Goal: Information Seeking & Learning: Learn about a topic

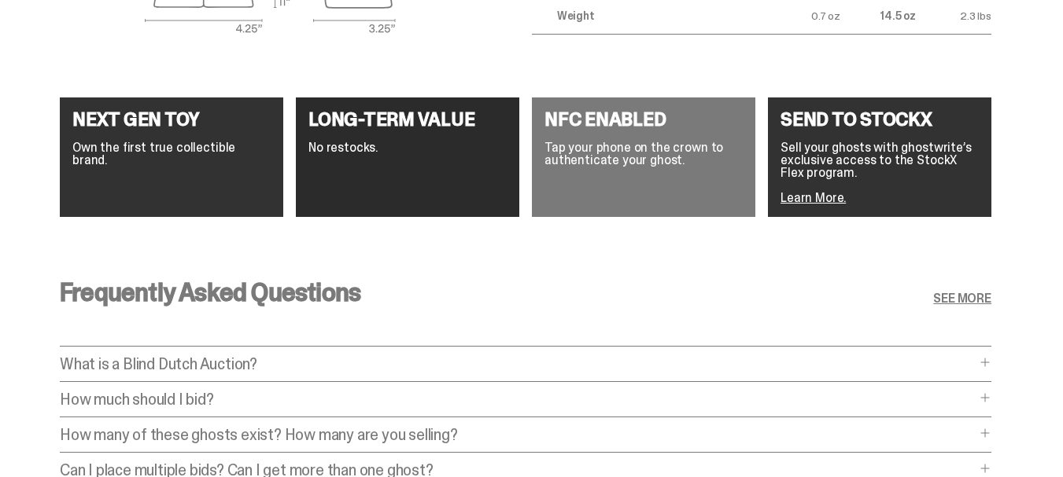
scroll to position [2989, 0]
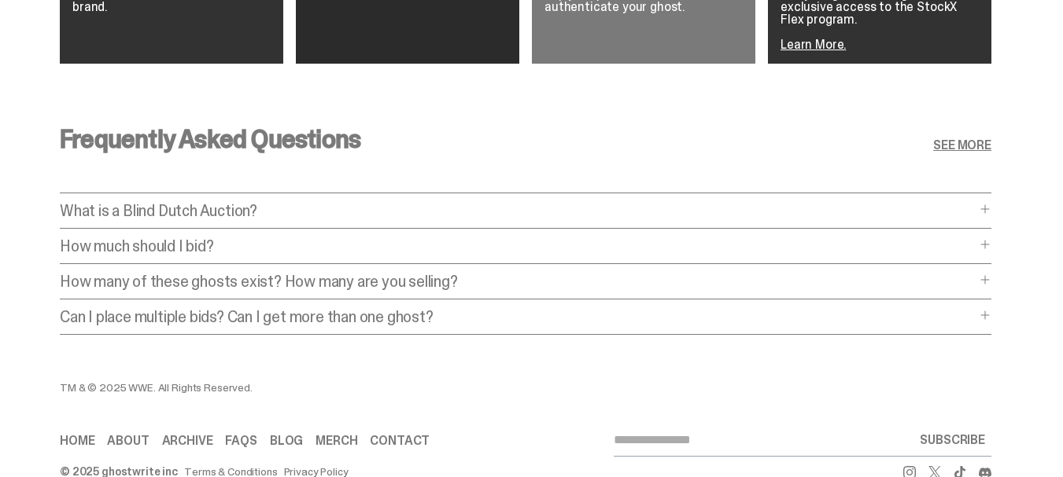
click at [489, 238] on p "How much should I bid?" at bounding box center [518, 246] width 916 height 16
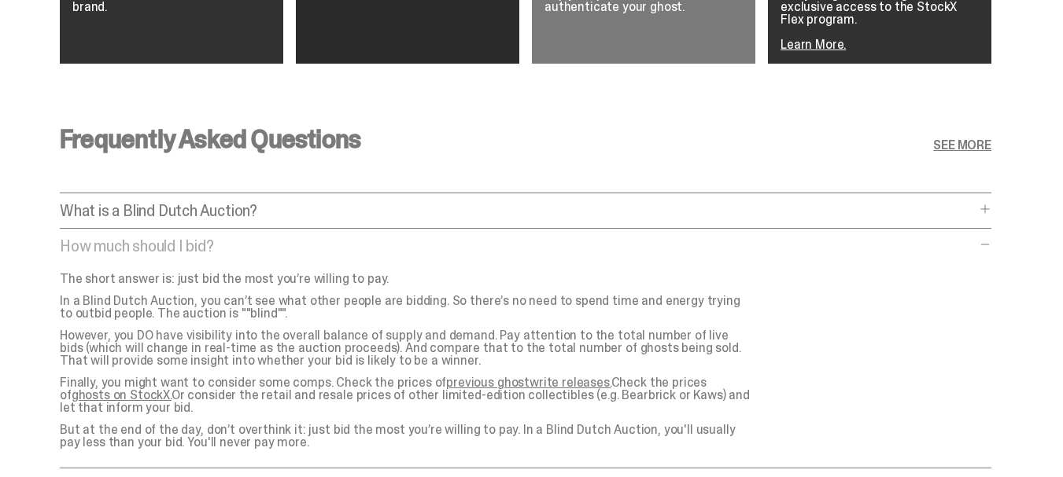
click at [381, 203] on p "What is a Blind Dutch Auction?" at bounding box center [518, 211] width 916 height 16
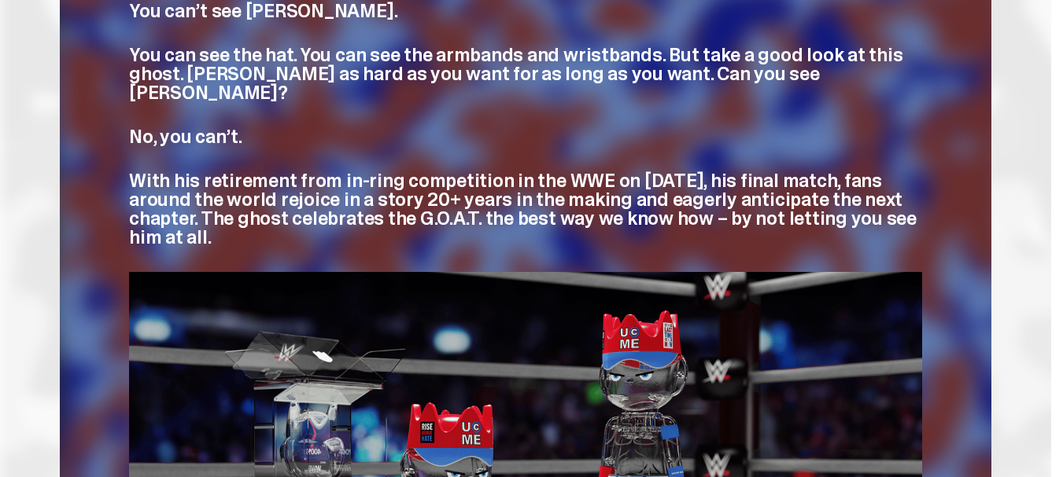
scroll to position [472, 0]
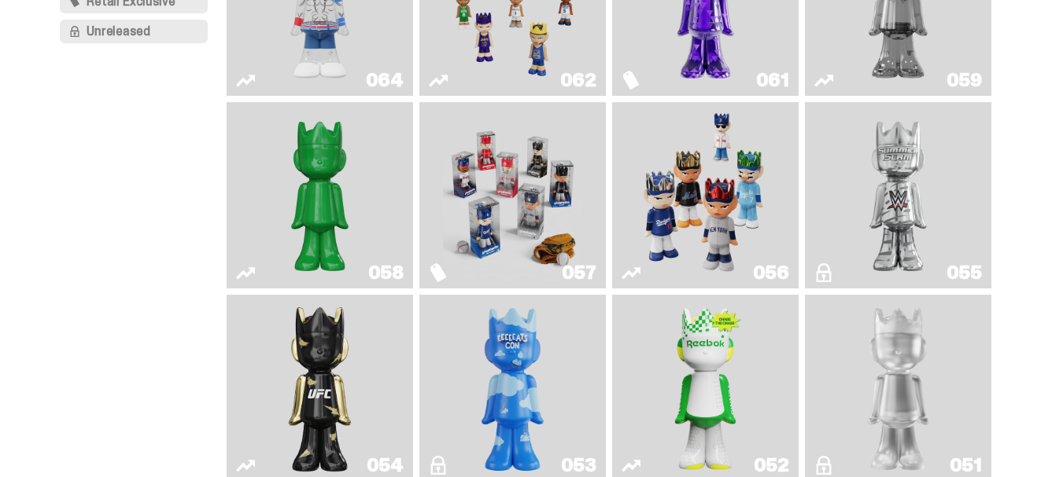
scroll to position [236, 0]
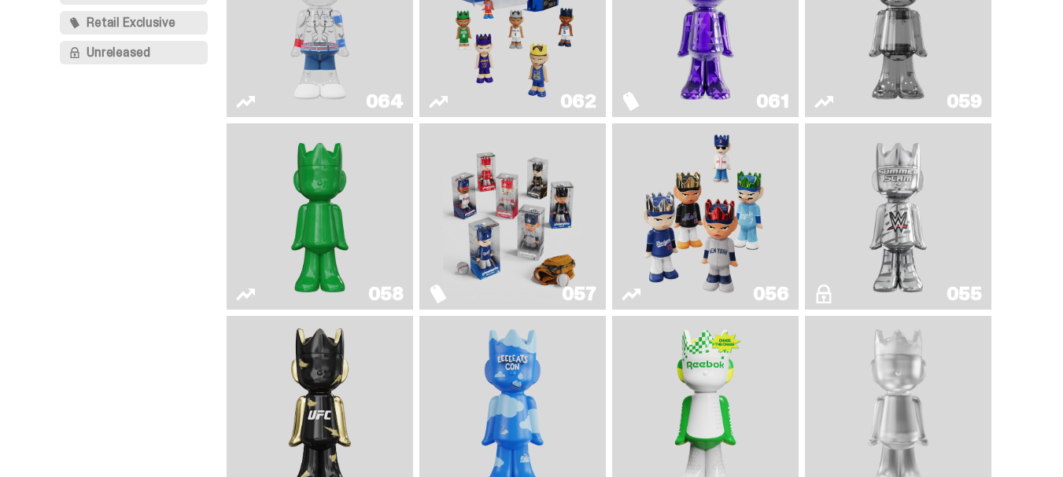
click at [899, 201] on img "I Was There SummerSlam" at bounding box center [897, 217] width 139 height 174
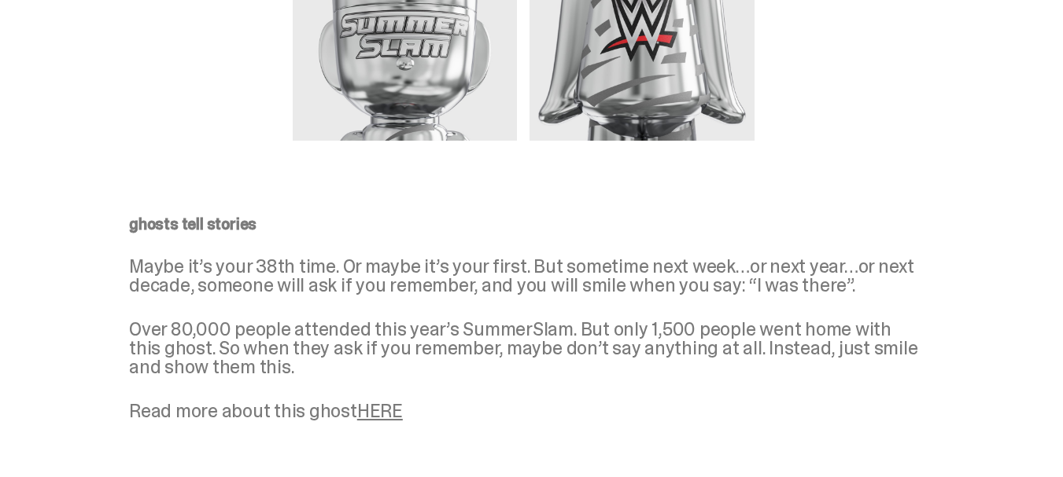
scroll to position [1259, 0]
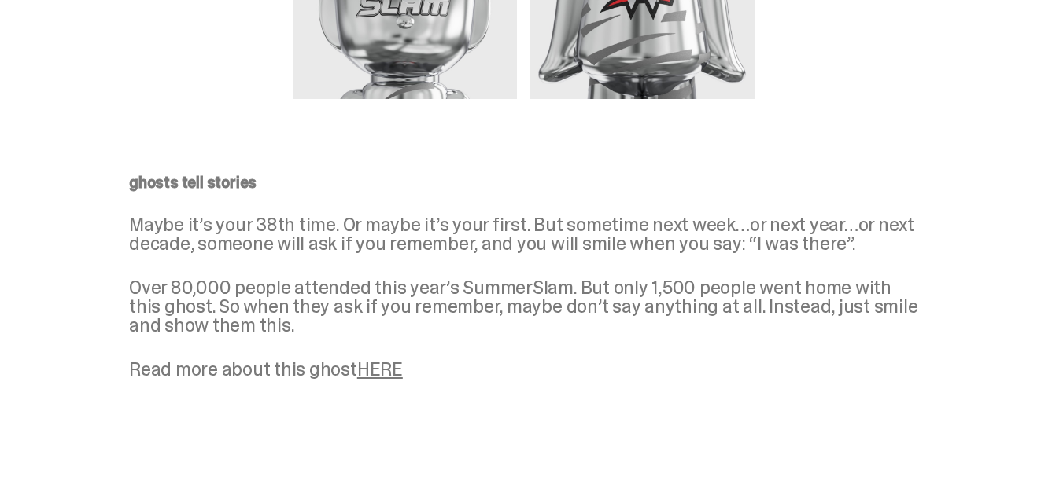
click at [378, 374] on link "HERE" at bounding box center [380, 369] width 46 height 24
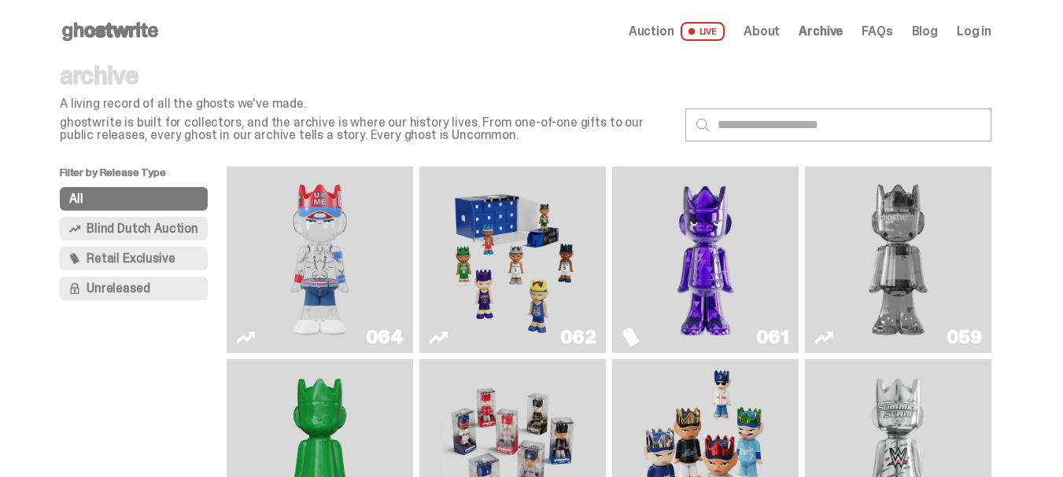
click at [160, 226] on span "Blind Dutch Auction" at bounding box center [143, 229] width 112 height 13
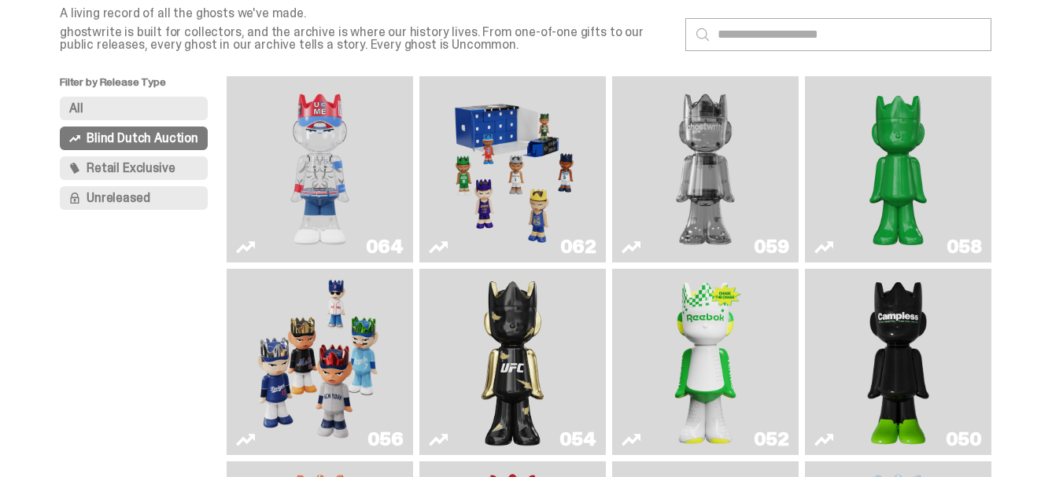
scroll to position [64, 0]
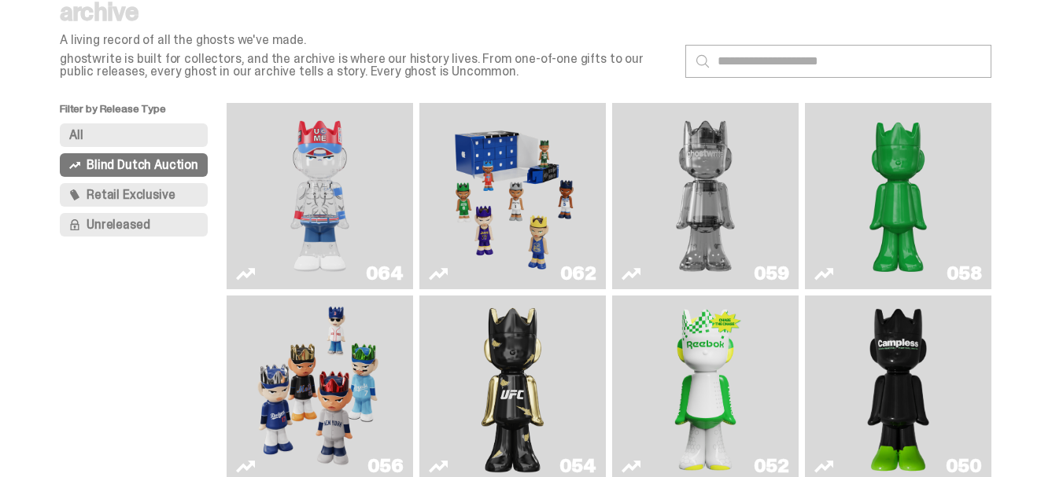
click at [756, 175] on img "Two" at bounding box center [705, 196] width 139 height 174
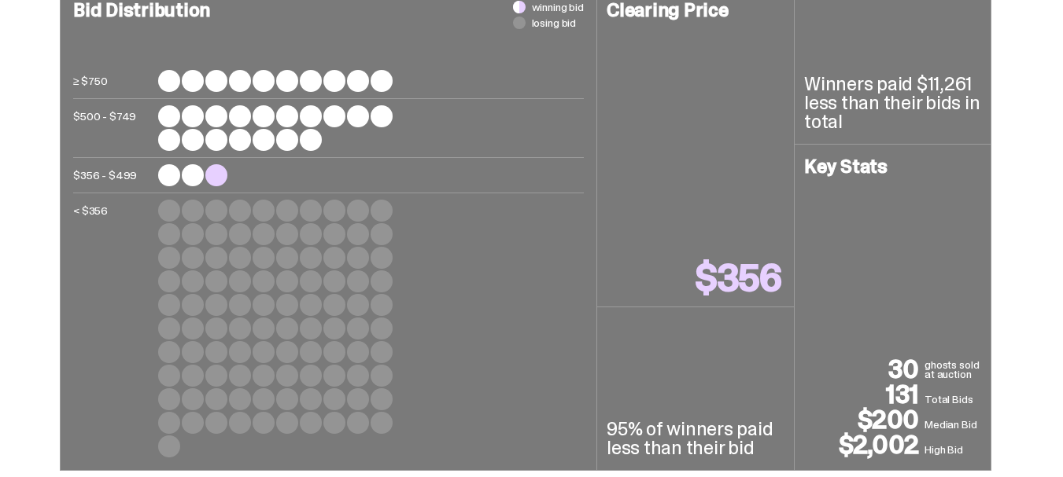
scroll to position [708, 0]
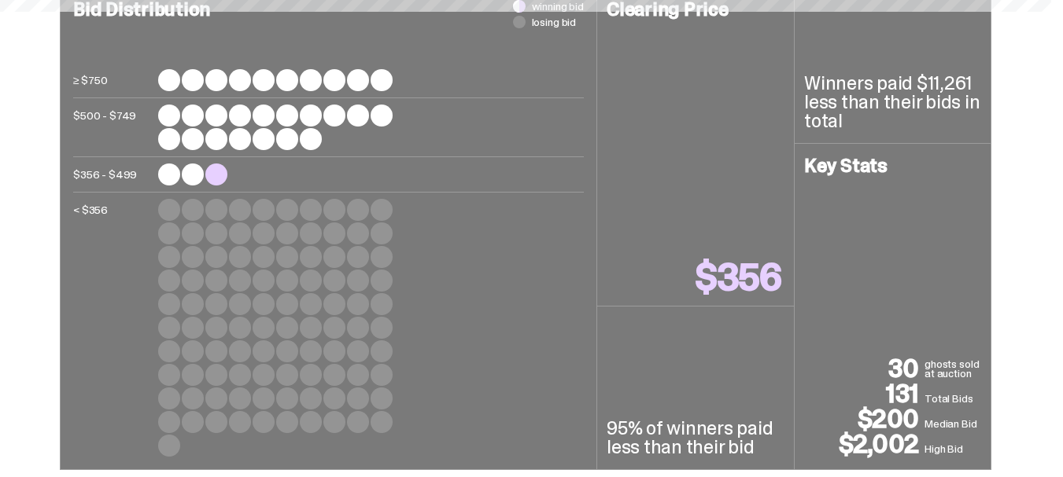
scroll to position [64, 0]
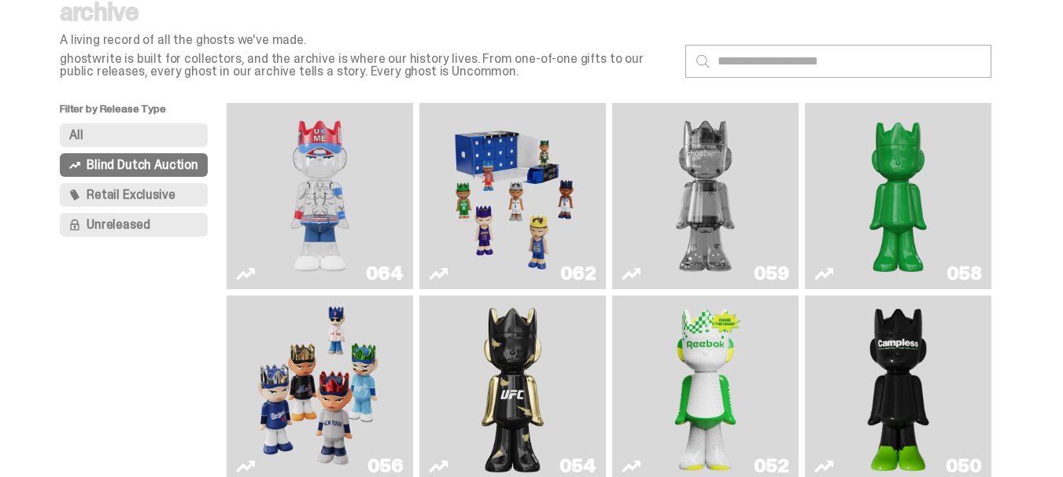
click at [889, 177] on img "Schrödinger's ghost: Sunday Green" at bounding box center [897, 196] width 139 height 174
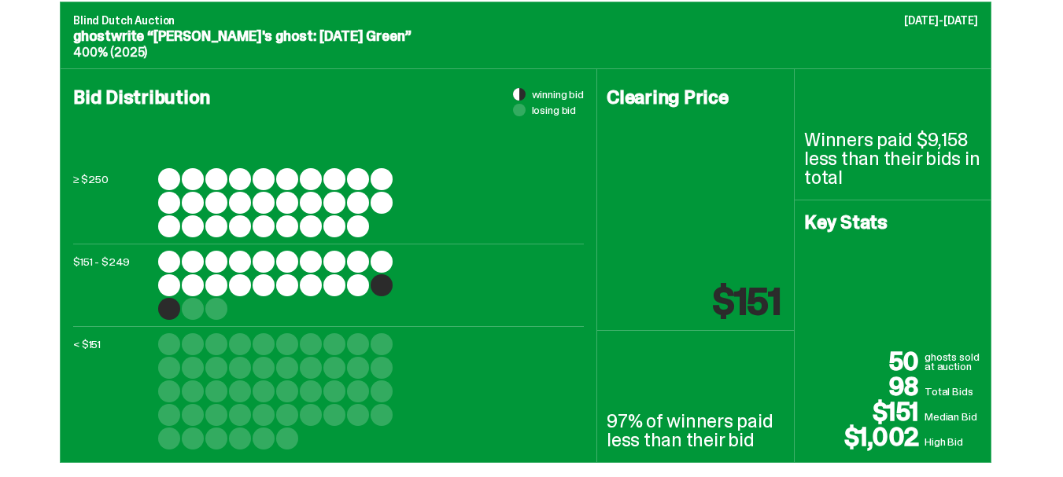
scroll to position [629, 0]
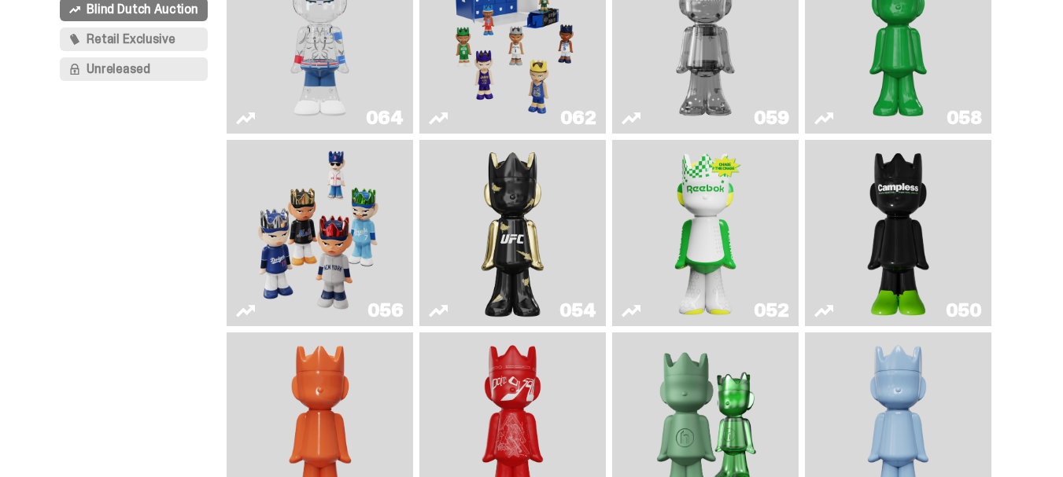
scroll to position [221, 0]
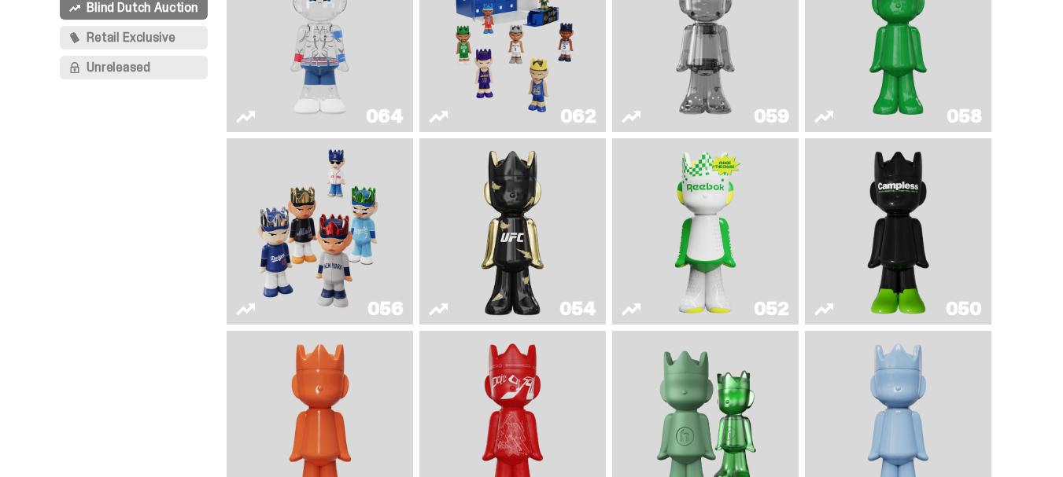
click at [380, 183] on img "Game Face (2025)" at bounding box center [319, 232] width 139 height 174
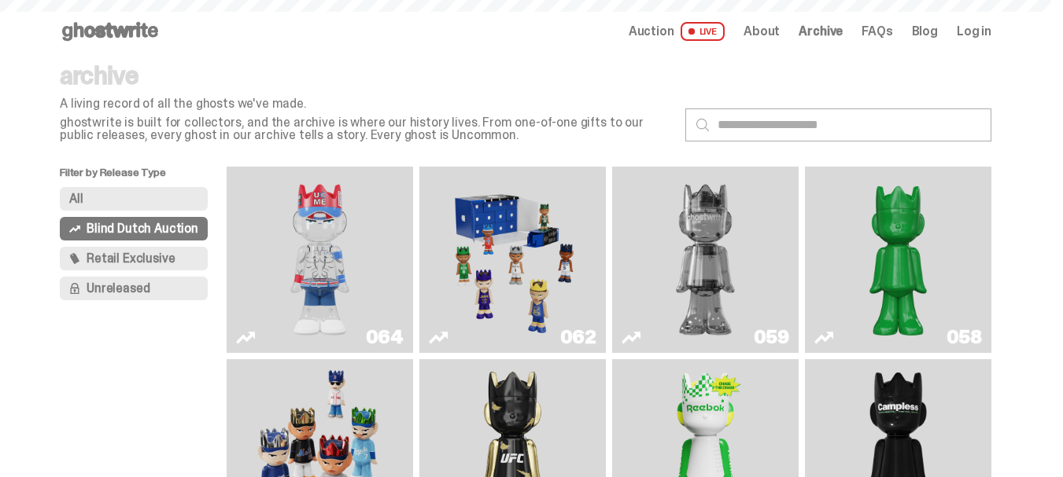
scroll to position [221, 0]
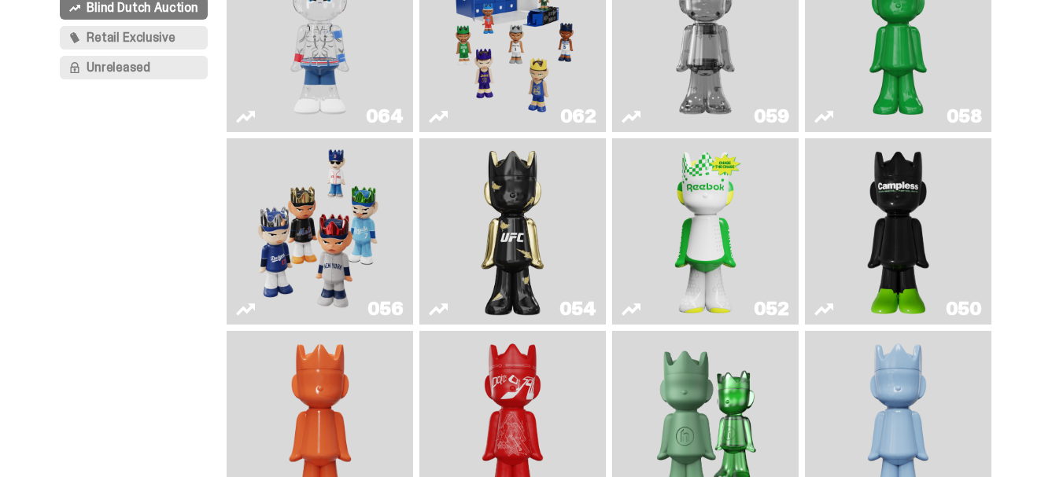
click at [540, 201] on img "Ruby" at bounding box center [512, 232] width 75 height 174
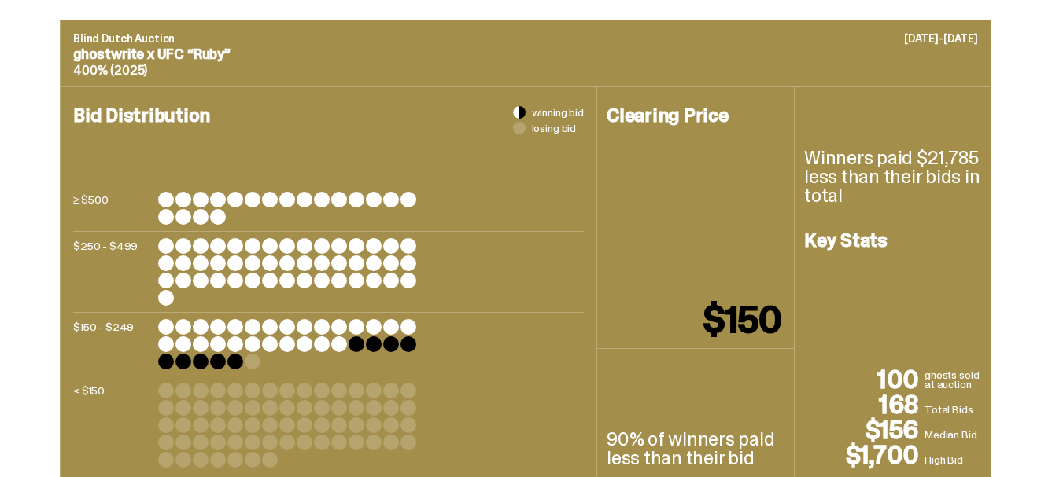
scroll to position [629, 0]
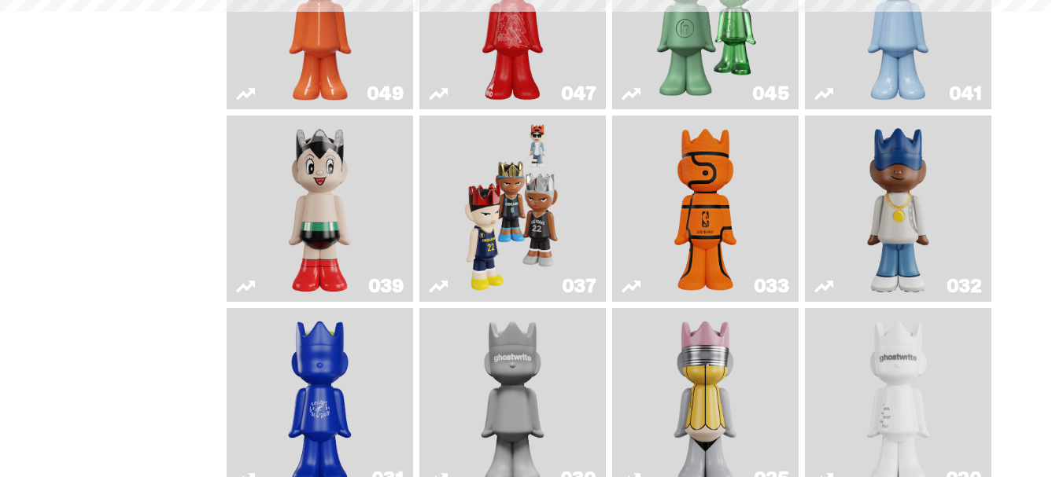
scroll to position [221, 0]
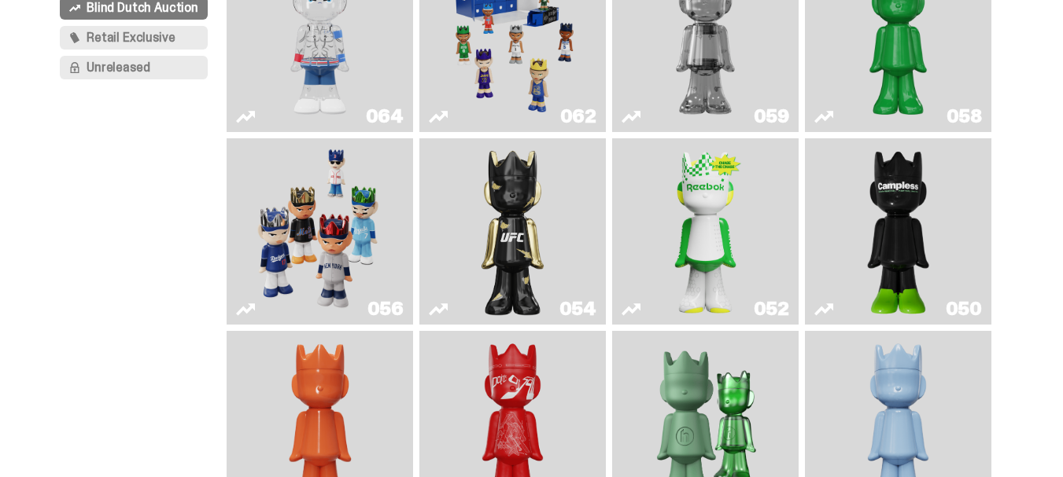
click at [717, 216] on img "Court Victory" at bounding box center [705, 232] width 75 height 174
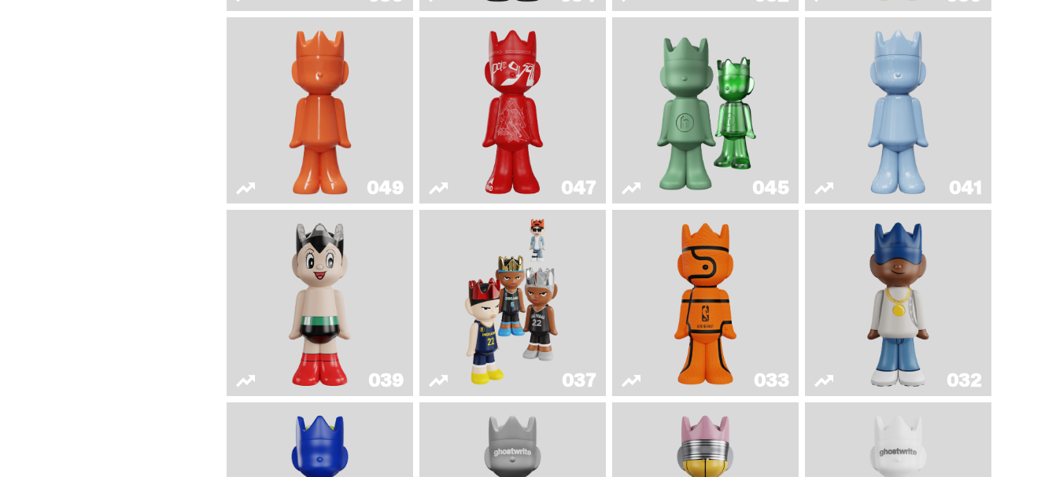
scroll to position [614, 0]
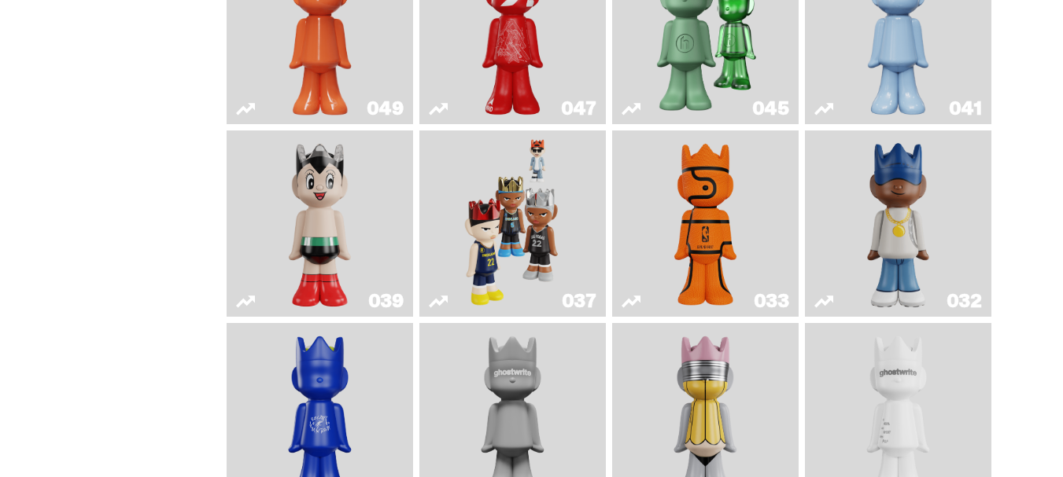
click at [282, 183] on img "Astro Boy" at bounding box center [319, 224] width 75 height 174
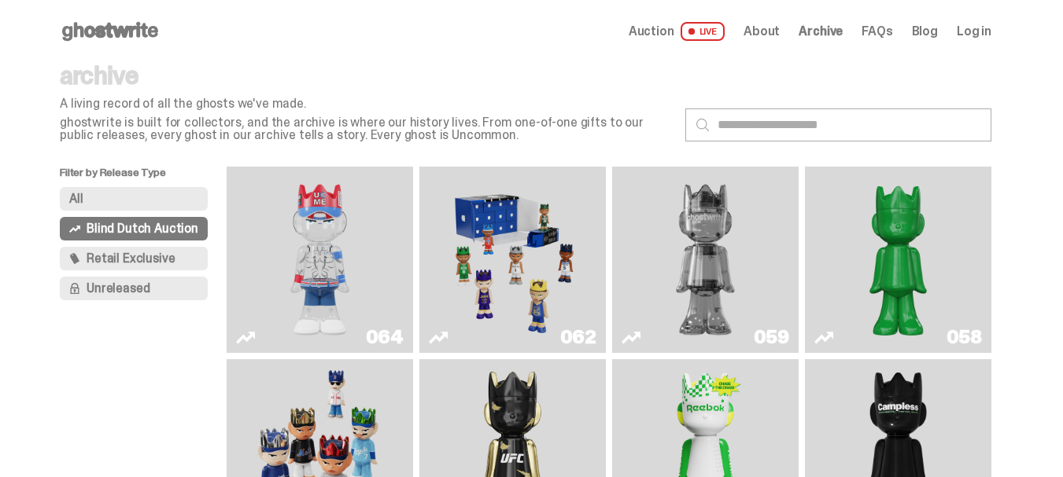
click at [299, 236] on img "You Can't See Me" at bounding box center [319, 260] width 139 height 174
